Goal: Transaction & Acquisition: Download file/media

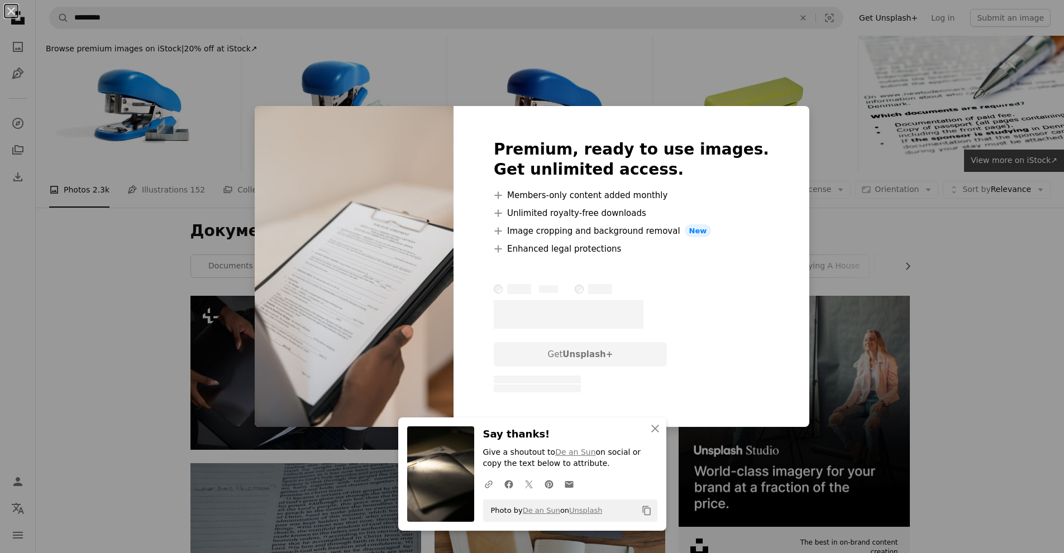
scroll to position [1285, 0]
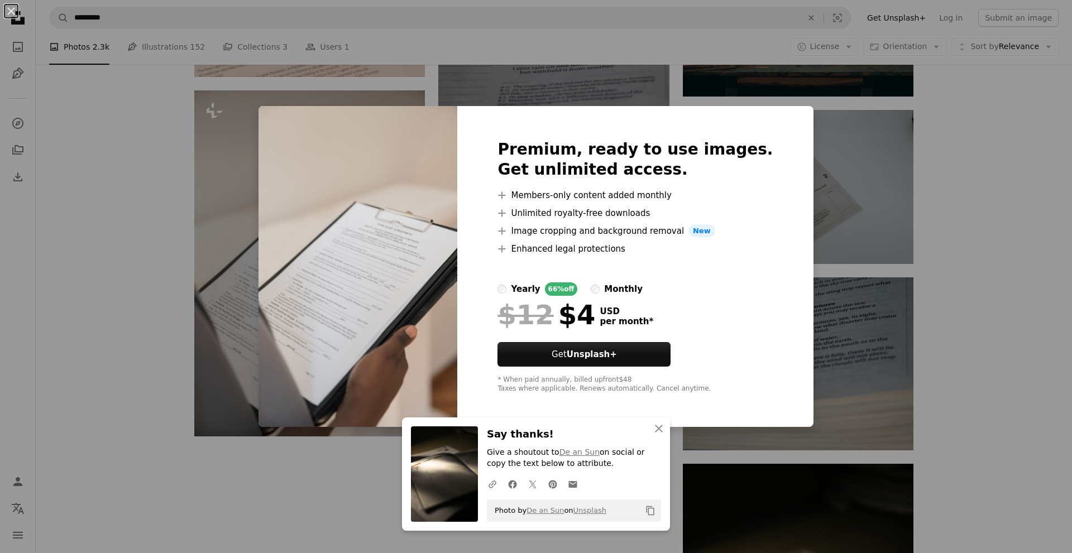
click at [235, 118] on div "An X shape An X shape Close Say thanks! Give a shoutout to De an Sun on social …" at bounding box center [536, 276] width 1072 height 553
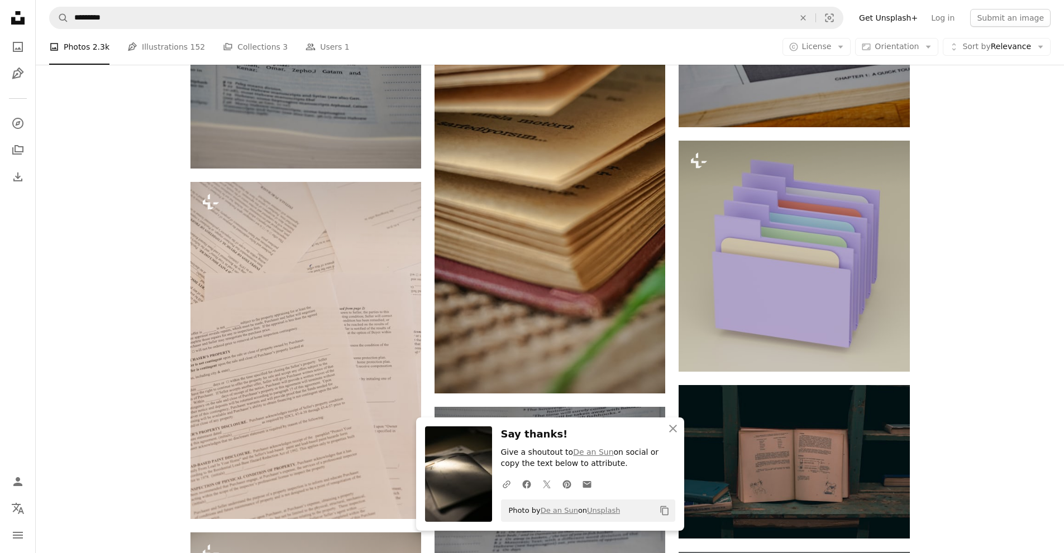
scroll to position [838, 0]
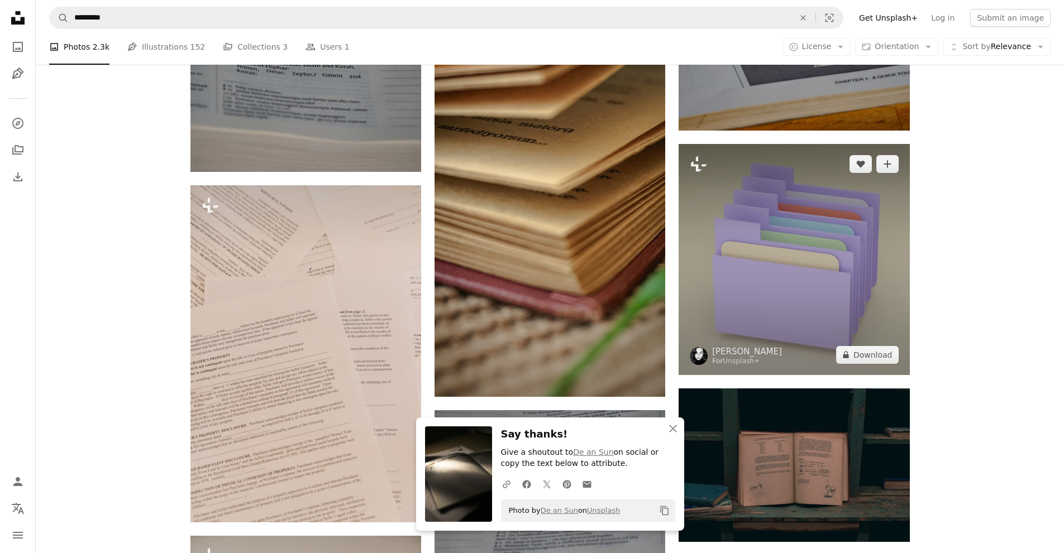
drag, startPoint x: 794, startPoint y: 256, endPoint x: 708, endPoint y: 210, distance: 97.9
click at [706, 210] on img at bounding box center [794, 259] width 231 height 231
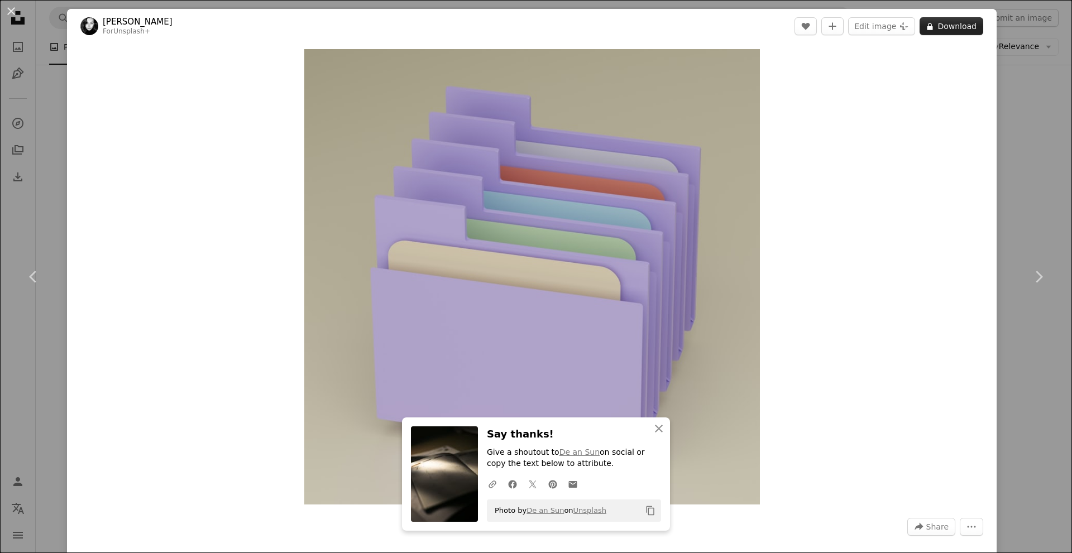
click at [944, 26] on button "A lock Download" at bounding box center [952, 26] width 64 height 18
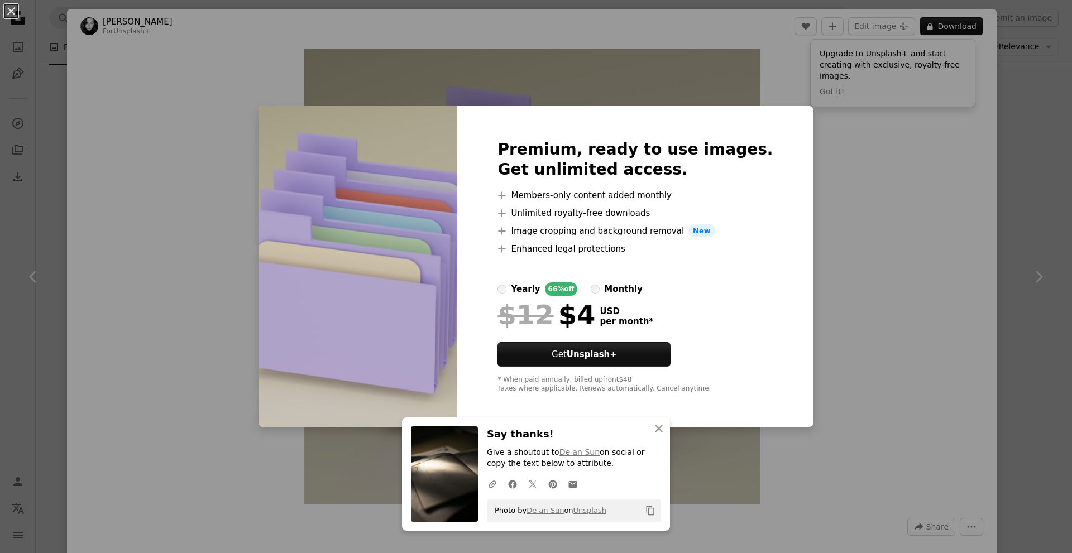
click at [260, 51] on div "An X shape An X shape Close Say thanks! Give a shoutout to De an Sun on social …" at bounding box center [536, 276] width 1072 height 553
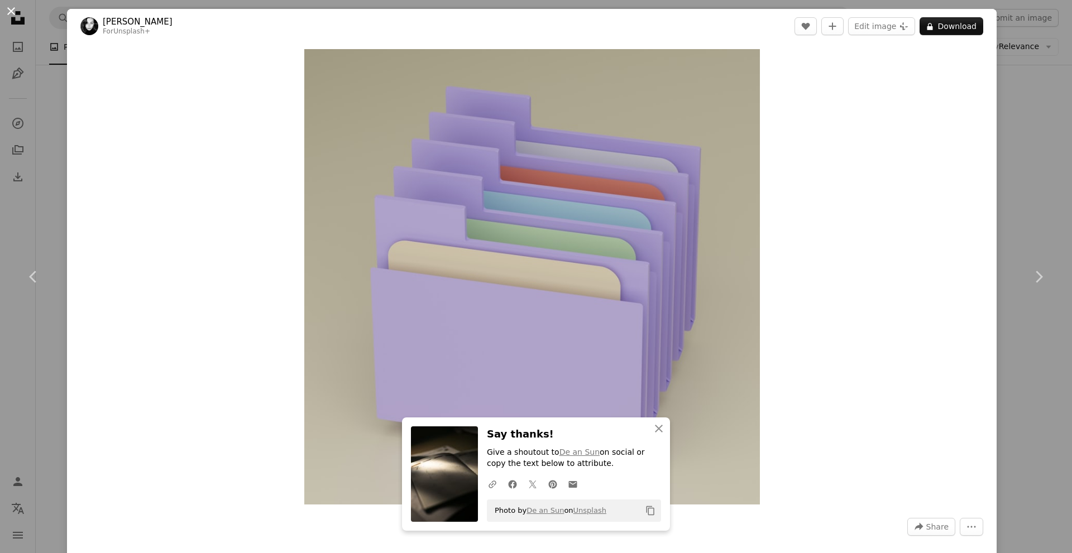
click at [12, 8] on button "An X shape" at bounding box center [10, 10] width 13 height 13
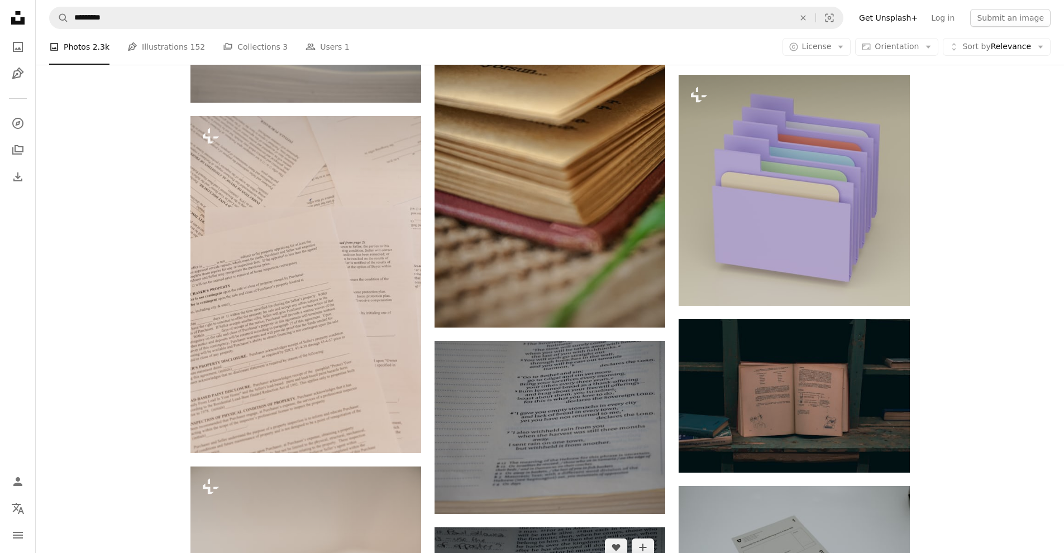
scroll to position [894, 0]
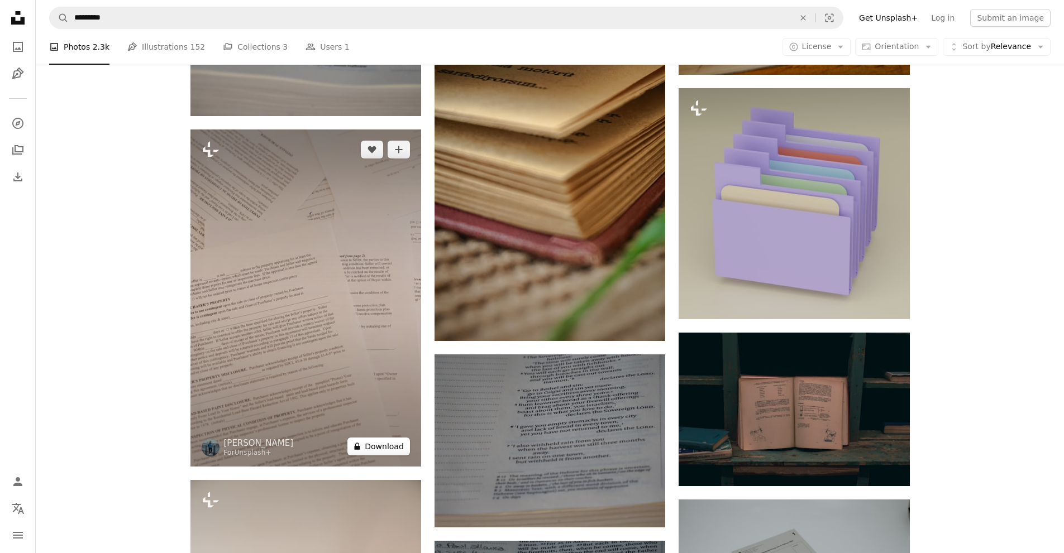
click at [388, 447] on button "A lock Download" at bounding box center [378, 447] width 63 height 18
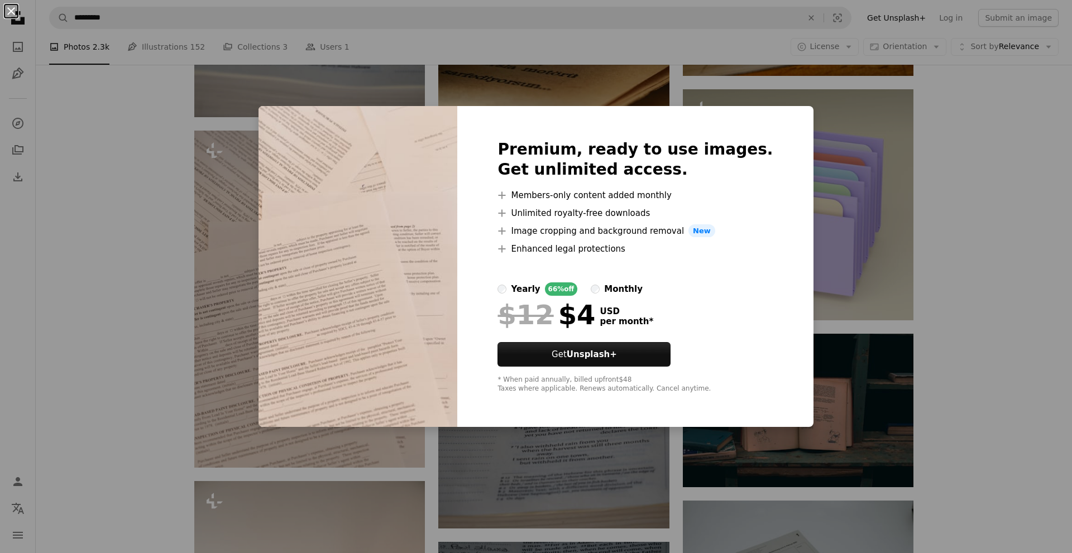
click at [8, 11] on button "An X shape" at bounding box center [10, 10] width 13 height 13
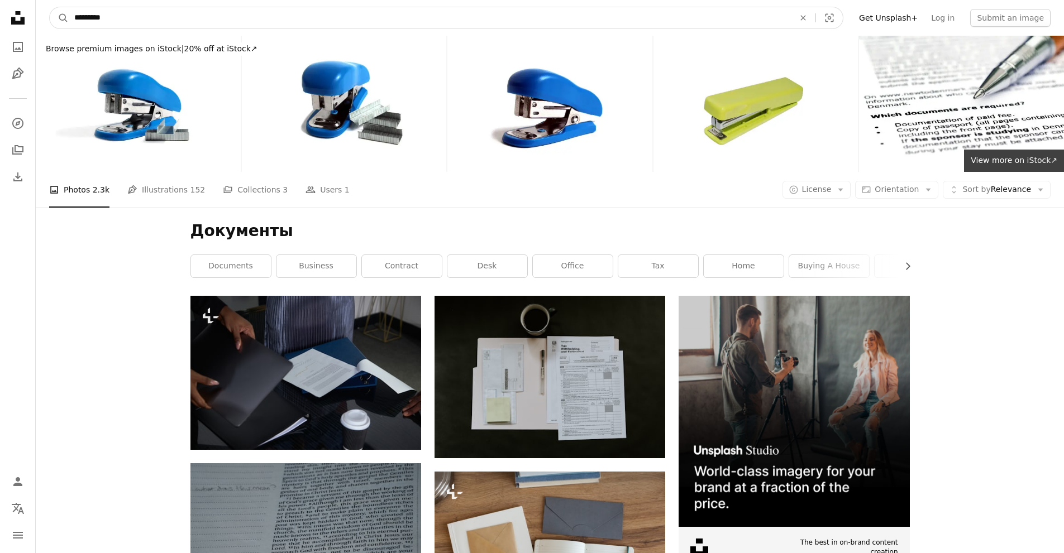
click at [118, 20] on input "*********" at bounding box center [430, 17] width 722 height 21
type input "*"
type input "******"
click button "A magnifying glass" at bounding box center [59, 17] width 19 height 21
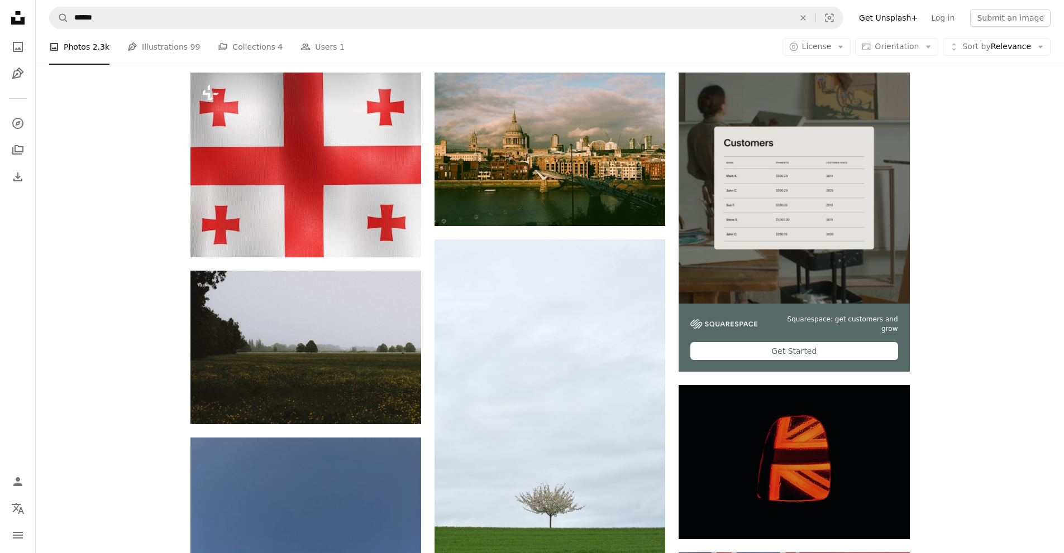
scroll to position [168, 0]
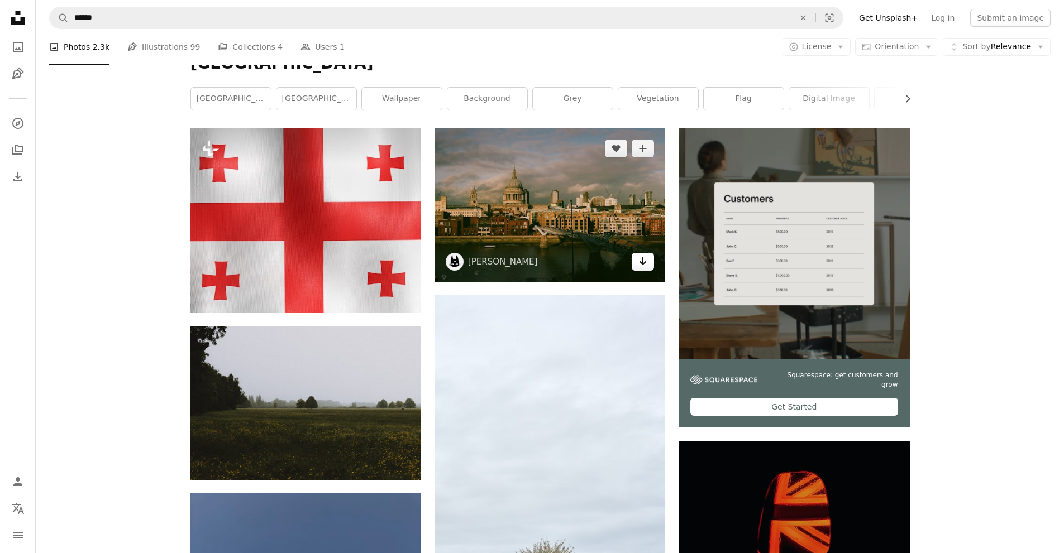
click at [643, 260] on icon "Download" at bounding box center [642, 261] width 7 height 8
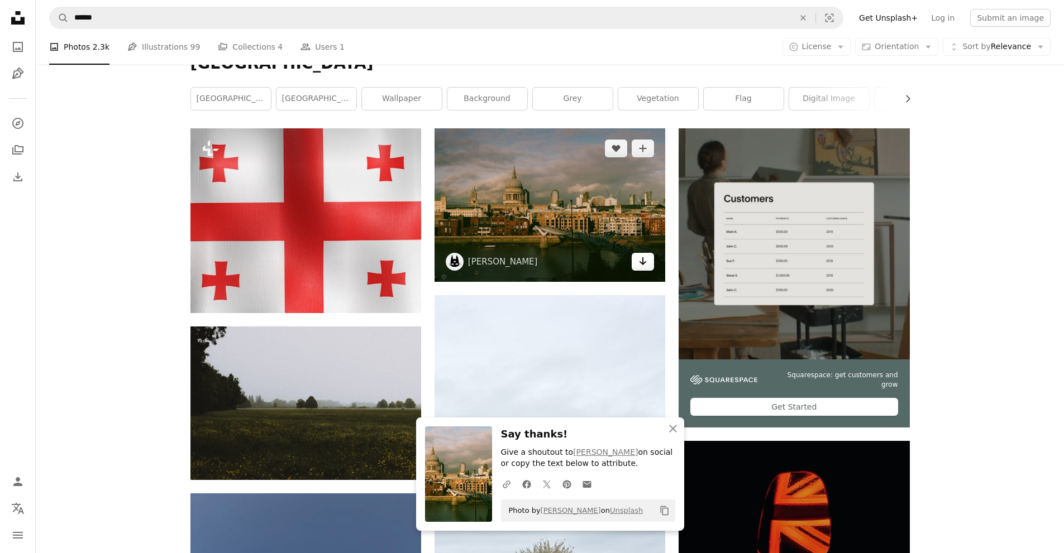
click at [646, 261] on icon "Arrow pointing down" at bounding box center [642, 261] width 9 height 13
